Goal: Entertainment & Leisure: Consume media (video, audio)

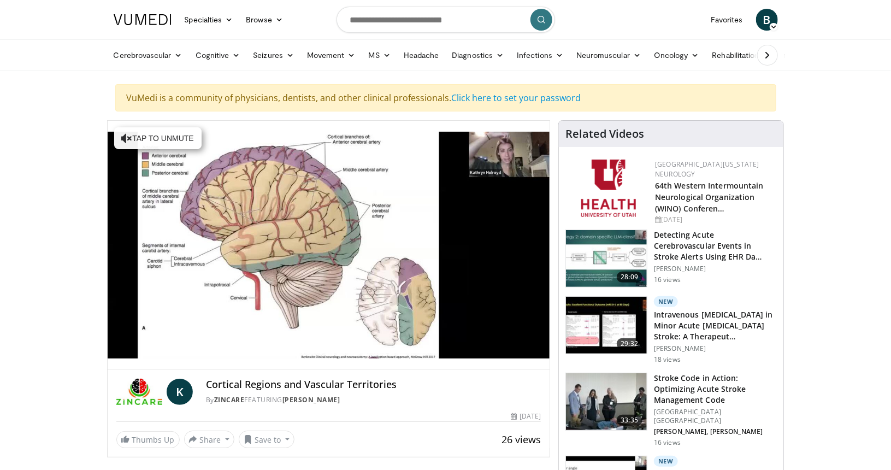
click at [123, 342] on div "10 seconds Tap to unmute" at bounding box center [329, 245] width 442 height 248
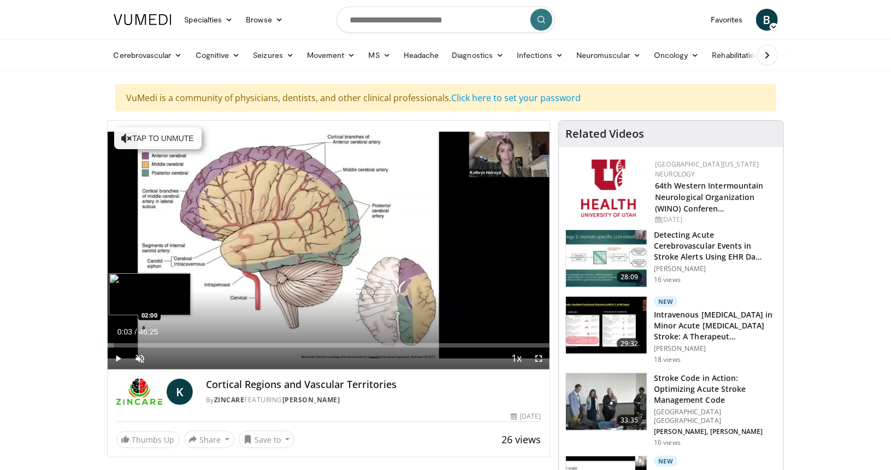
click at [126, 343] on div "Loaded : 1.42% 00:03 02:00" at bounding box center [329, 345] width 442 height 4
click at [146, 343] on div "Loaded : 6.76% 02:00 04:03" at bounding box center [329, 345] width 442 height 4
click at [177, 343] on div "Loaded : 11.04% 04:07 07:29" at bounding box center [329, 345] width 442 height 4
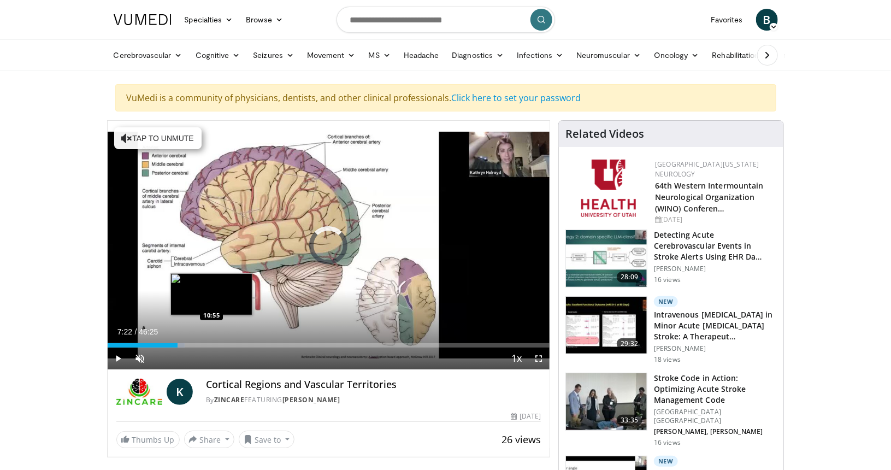
click at [211, 343] on div "Loaded : 17.45% 07:22 10:55" at bounding box center [329, 345] width 442 height 4
click at [232, 343] on div "Loaded : 25.85% 10:55 13:02" at bounding box center [329, 345] width 442 height 4
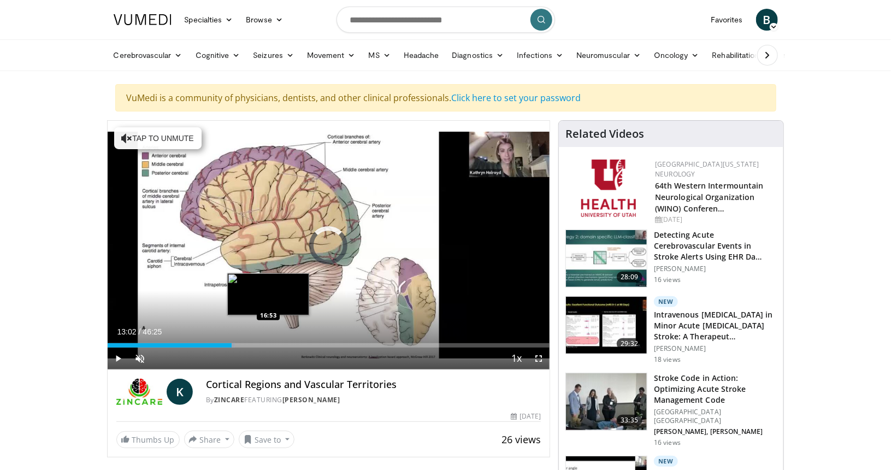
click at [269, 337] on div "Loaded : 28.85% 13:02 16:53" at bounding box center [329, 342] width 442 height 10
click at [292, 339] on div "Loaded : 0.00% 16:56 19:20" at bounding box center [329, 342] width 442 height 10
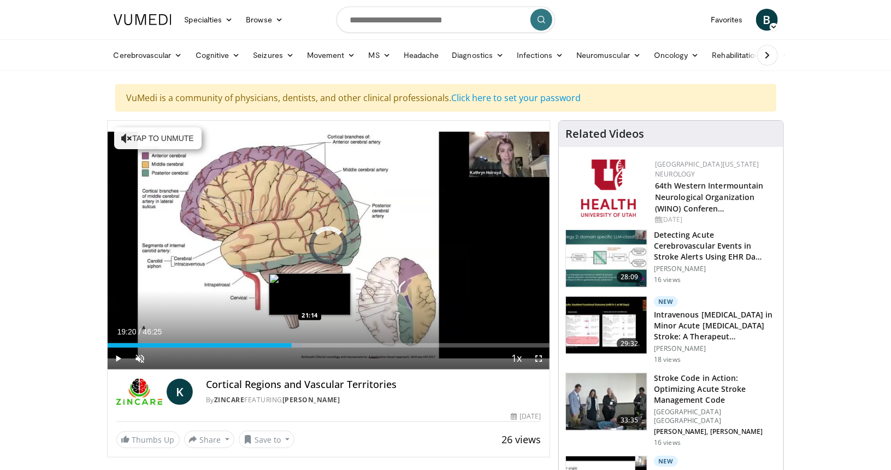
click at [310, 337] on div "Loaded : 44.16% 19:20 21:14" at bounding box center [329, 342] width 442 height 10
click at [328, 341] on div "Loaded : 46.30% 21:14 23:03" at bounding box center [329, 342] width 442 height 10
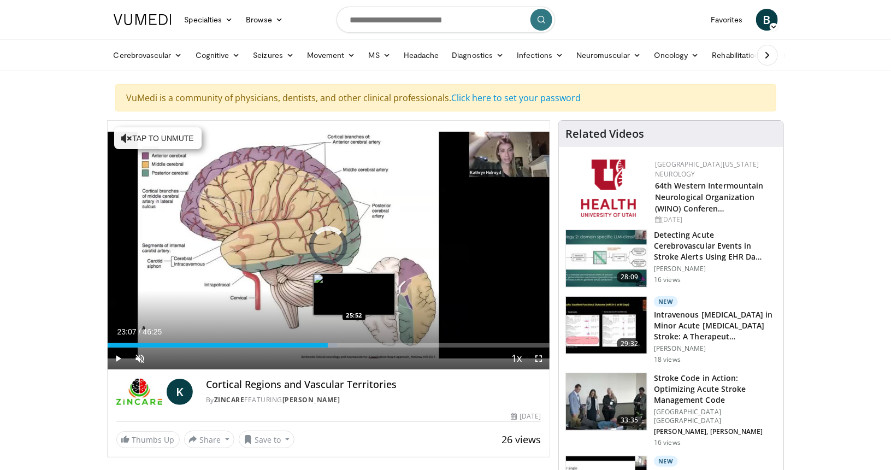
click at [354, 341] on div "Loaded : 52.00% 23:07 25:52" at bounding box center [329, 342] width 442 height 10
click at [377, 341] on div "Loaded : 57.81% 25:55 28:13" at bounding box center [329, 342] width 442 height 10
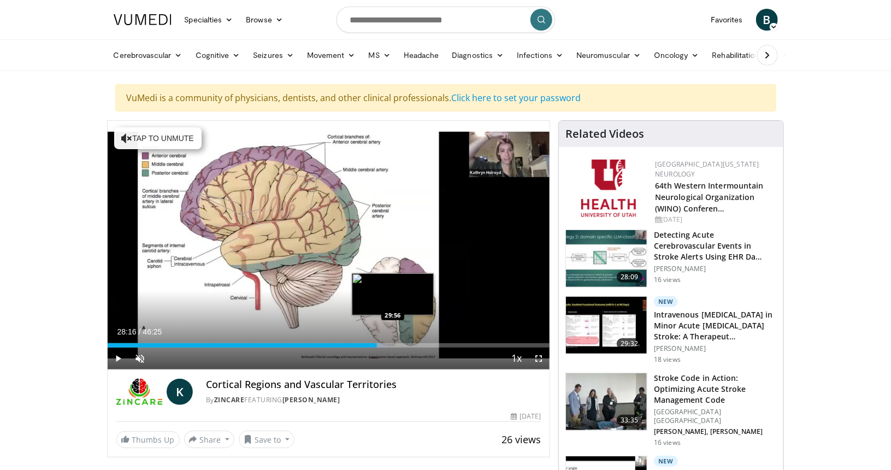
click at [392, 341] on div "Loaded : 63.19% 28:16 29:56" at bounding box center [329, 342] width 442 height 10
click at [419, 339] on div "Loaded : 66.25% 29:56 32:44" at bounding box center [329, 342] width 442 height 10
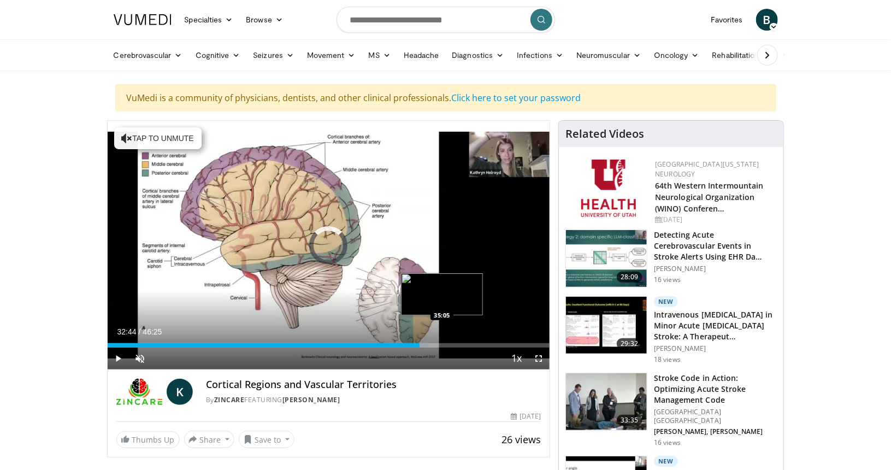
click at [442, 337] on div "Loaded : 72.53% 32:44 35:05" at bounding box center [329, 342] width 442 height 10
click at [455, 341] on div "Loaded : 77.65% 35:11 36:34" at bounding box center [329, 342] width 442 height 10
click at [470, 343] on div "Loaded : 81.15% 36:34 38:00" at bounding box center [329, 345] width 442 height 4
click at [481, 341] on div "Loaded : 82.99% 38:00 39:08" at bounding box center [329, 342] width 442 height 10
click at [494, 341] on div "Loaded : 86.53% 39:12 40:31" at bounding box center [329, 342] width 442 height 10
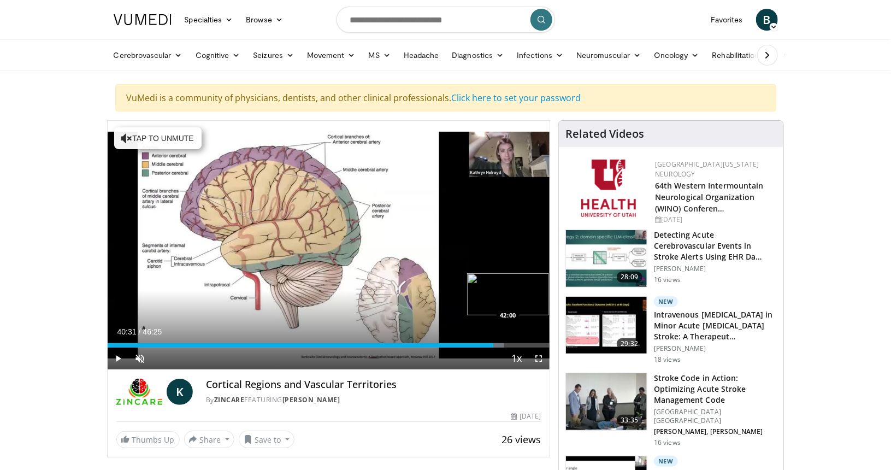
click at [508, 341] on div "Loaded : 89.76% 40:31 42:00" at bounding box center [329, 342] width 442 height 10
click at [519, 341] on div "Loaded : 91.20% 42:00 43:09" at bounding box center [329, 342] width 442 height 10
click at [533, 338] on div "Loaded : 94.79% 43:12 44:35" at bounding box center [329, 342] width 442 height 10
click at [543, 340] on div "Loaded : 96.95% 44:38 45:40" at bounding box center [329, 342] width 442 height 10
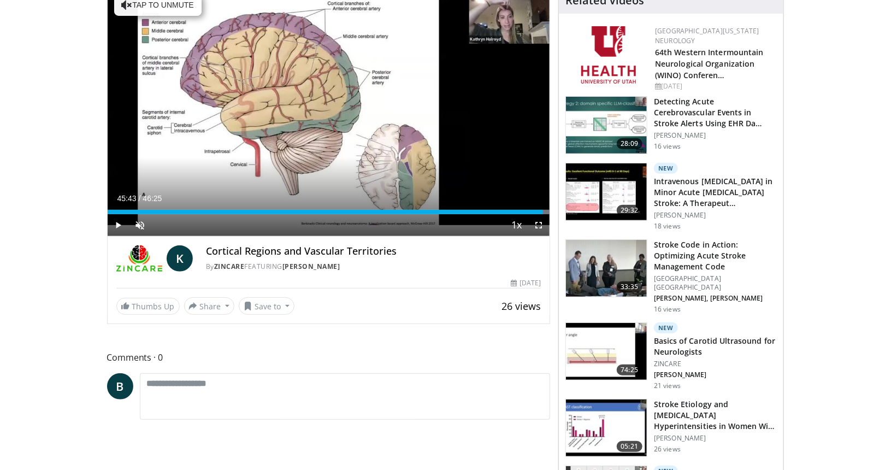
scroll to position [134, 0]
click at [285, 306] on button "Save to" at bounding box center [267, 304] width 56 height 17
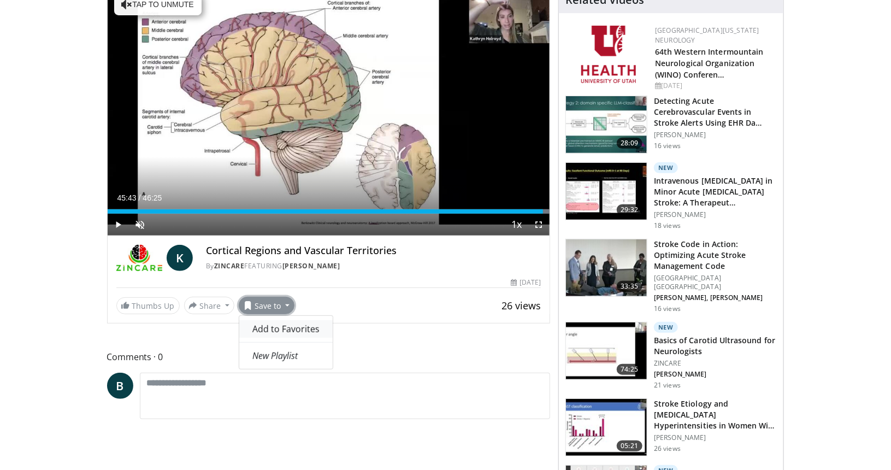
click at [279, 326] on span "Add to Favorites" at bounding box center [285, 329] width 67 height 12
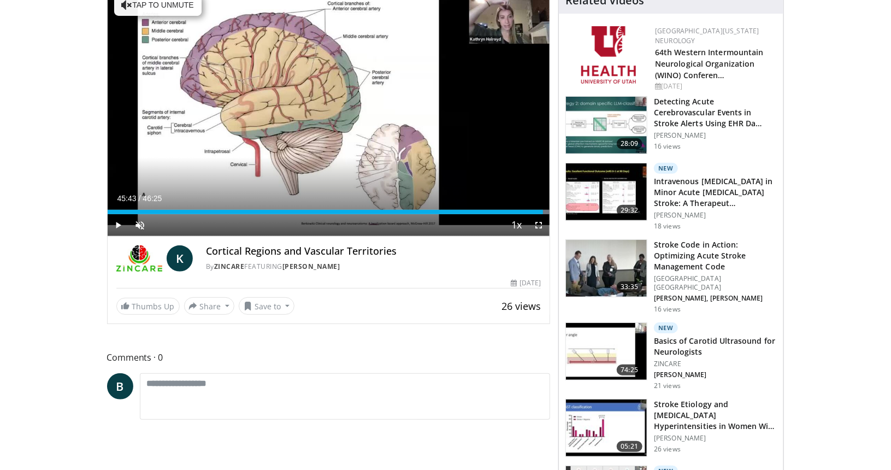
scroll to position [0, 0]
